Goal: Navigation & Orientation: Go to known website

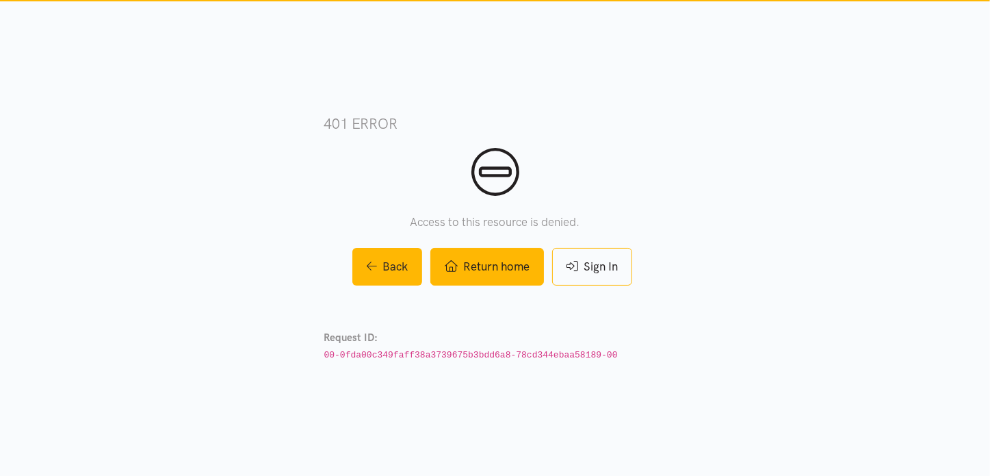
click at [484, 270] on link "Return home" at bounding box center [487, 267] width 114 height 38
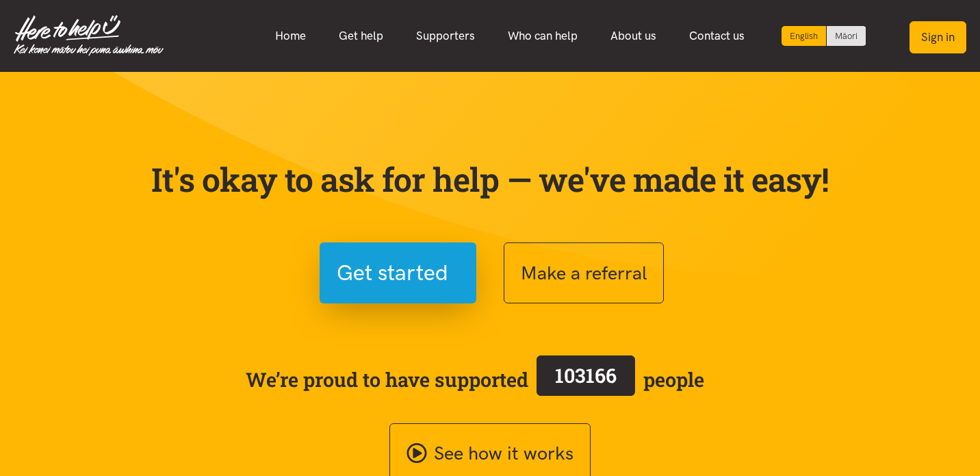
click at [938, 42] on button "Sign in" at bounding box center [937, 37] width 57 height 32
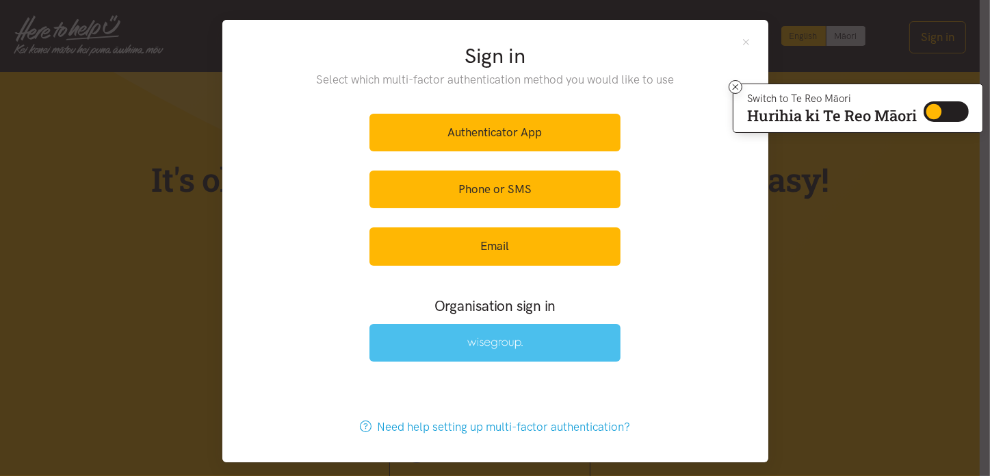
click at [463, 350] on link at bounding box center [494, 343] width 251 height 38
